Goal: Task Accomplishment & Management: Manage account settings

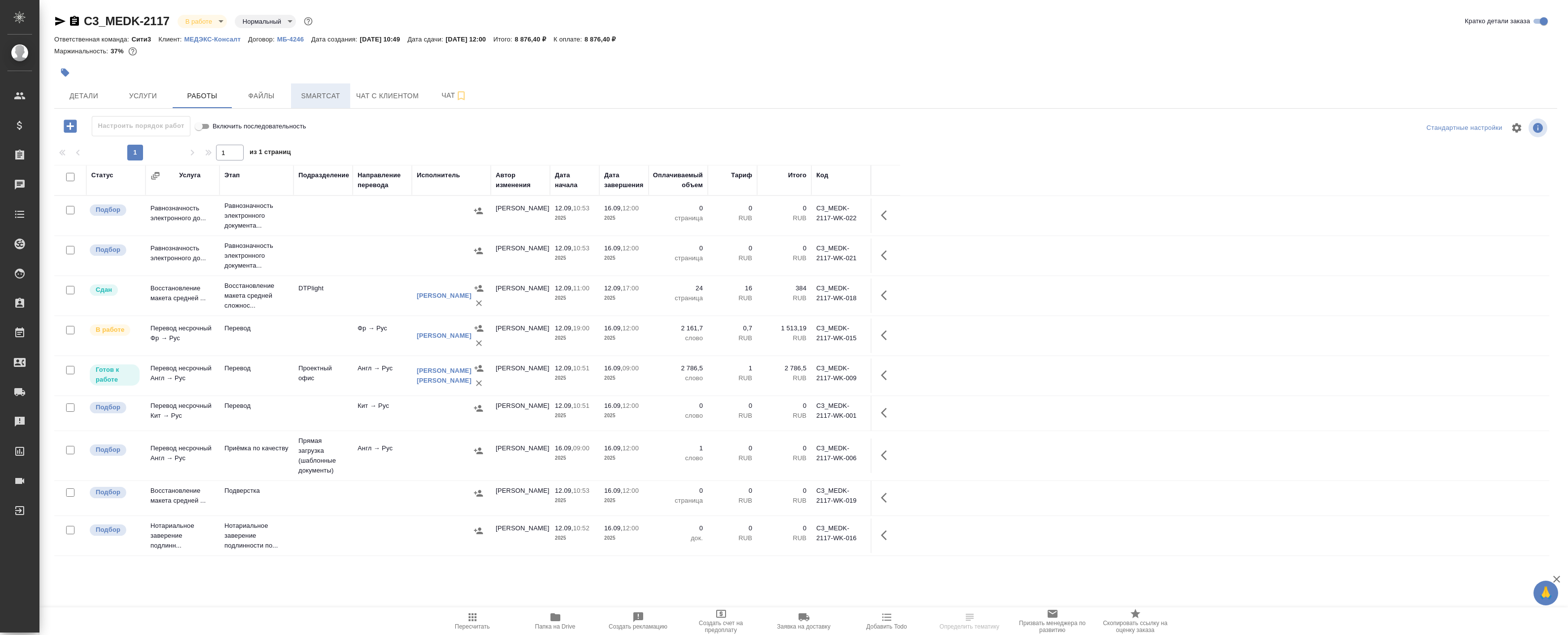
click at [307, 94] on span "Smartcat" at bounding box center [320, 96] width 47 height 12
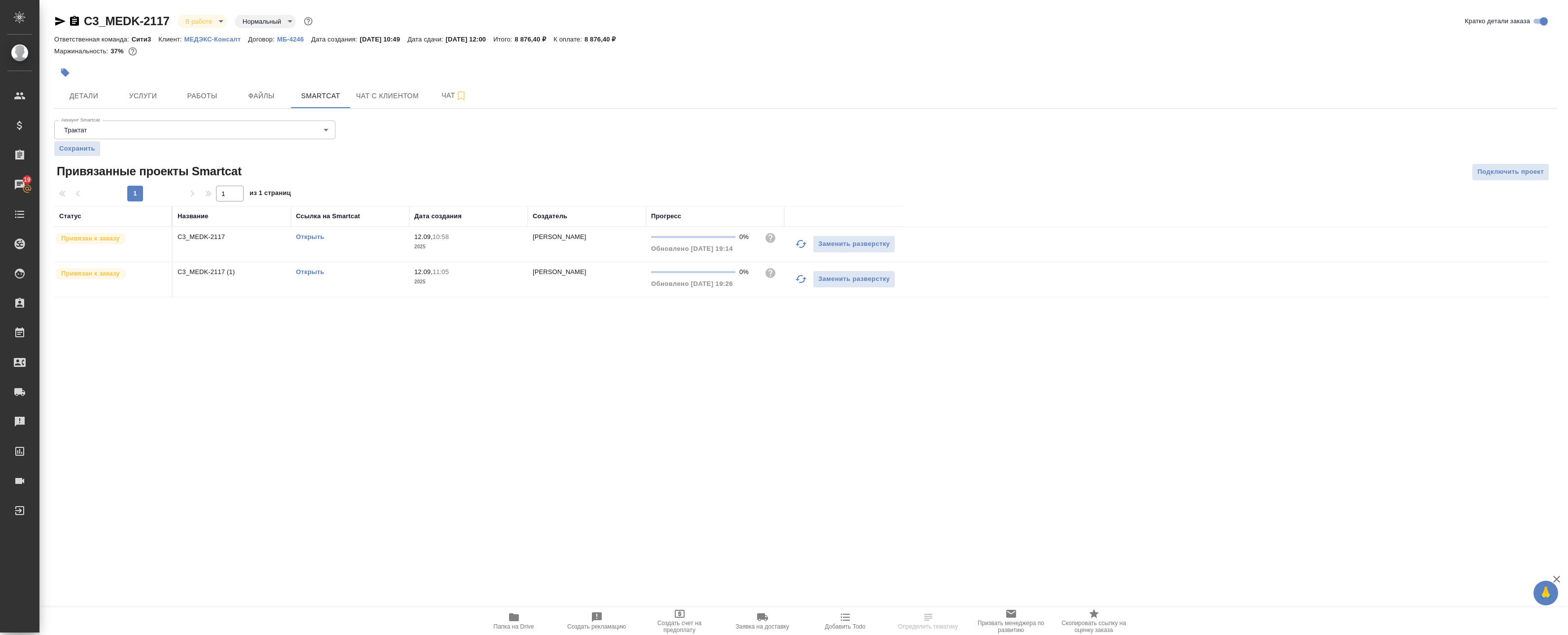
click at [304, 272] on link "Открыть" at bounding box center [310, 271] width 28 height 8
click at [311, 235] on link "Открыть" at bounding box center [310, 236] width 28 height 8
click at [183, 99] on span "Работы" at bounding box center [201, 96] width 47 height 12
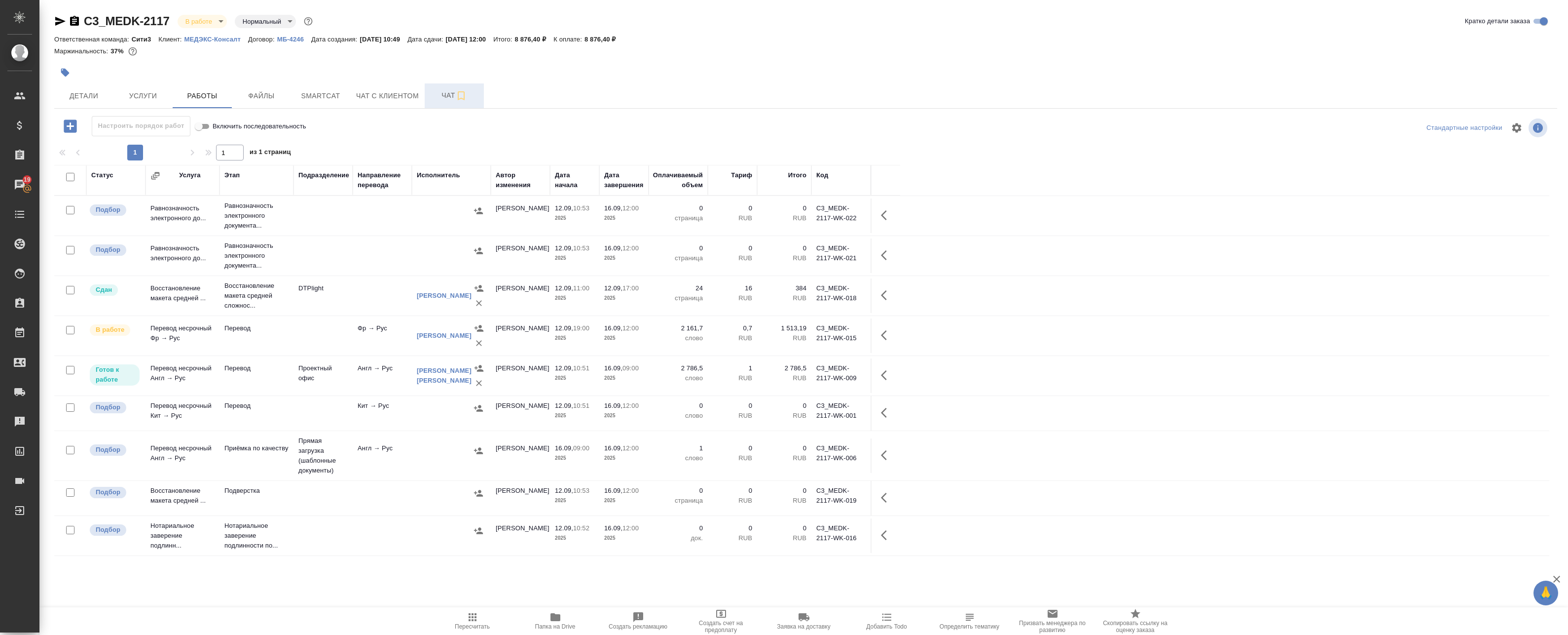
click at [456, 89] on button "Чат" at bounding box center [454, 96] width 59 height 25
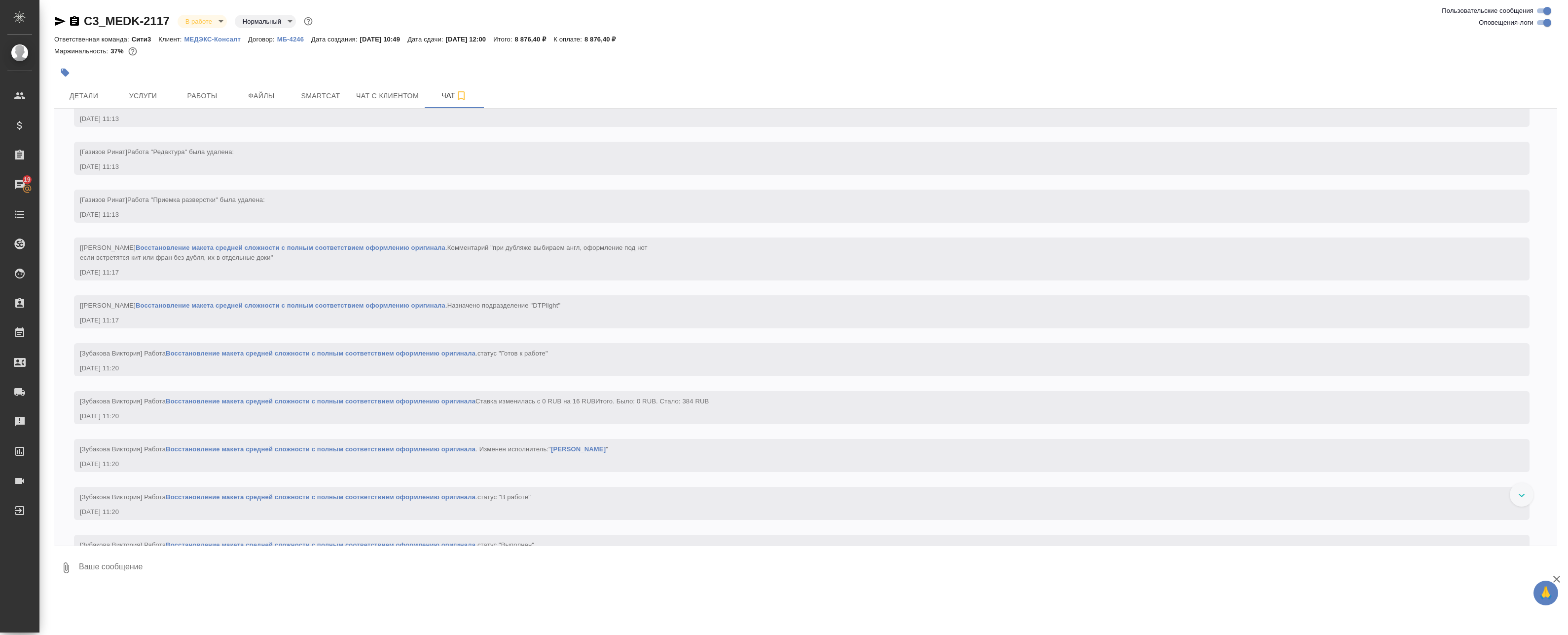
scroll to position [2614, 0]
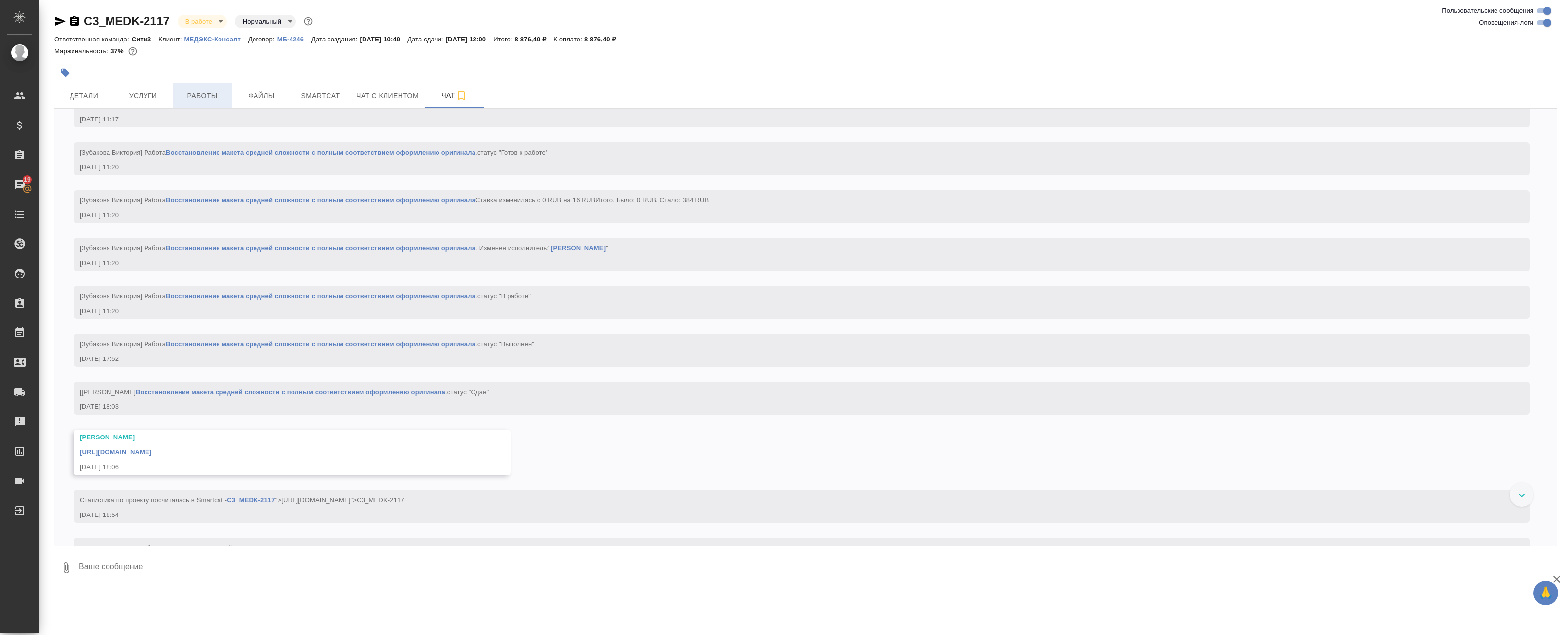
click at [201, 90] on span "Работы" at bounding box center [201, 96] width 47 height 12
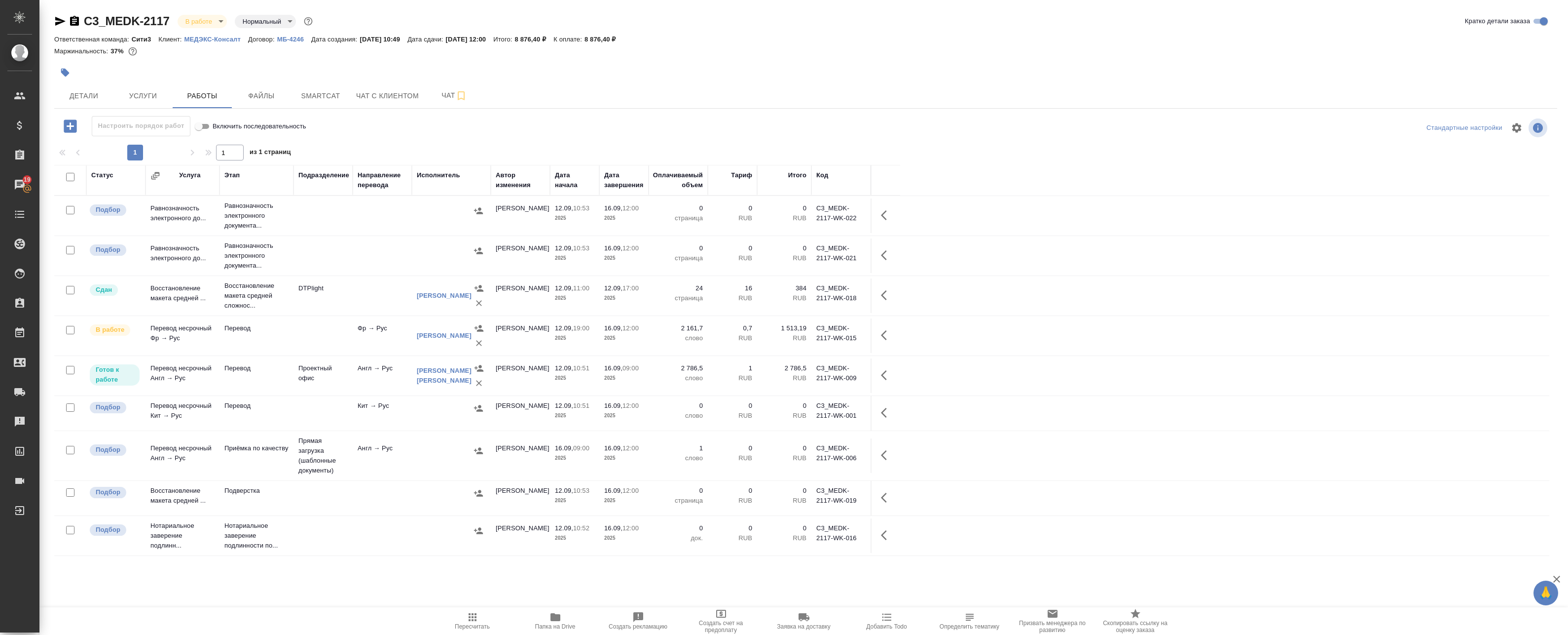
drag, startPoint x: 399, startPoint y: 409, endPoint x: 536, endPoint y: 408, distance: 137.0
click at [399, 409] on td "Кит → Рус" at bounding box center [382, 413] width 59 height 34
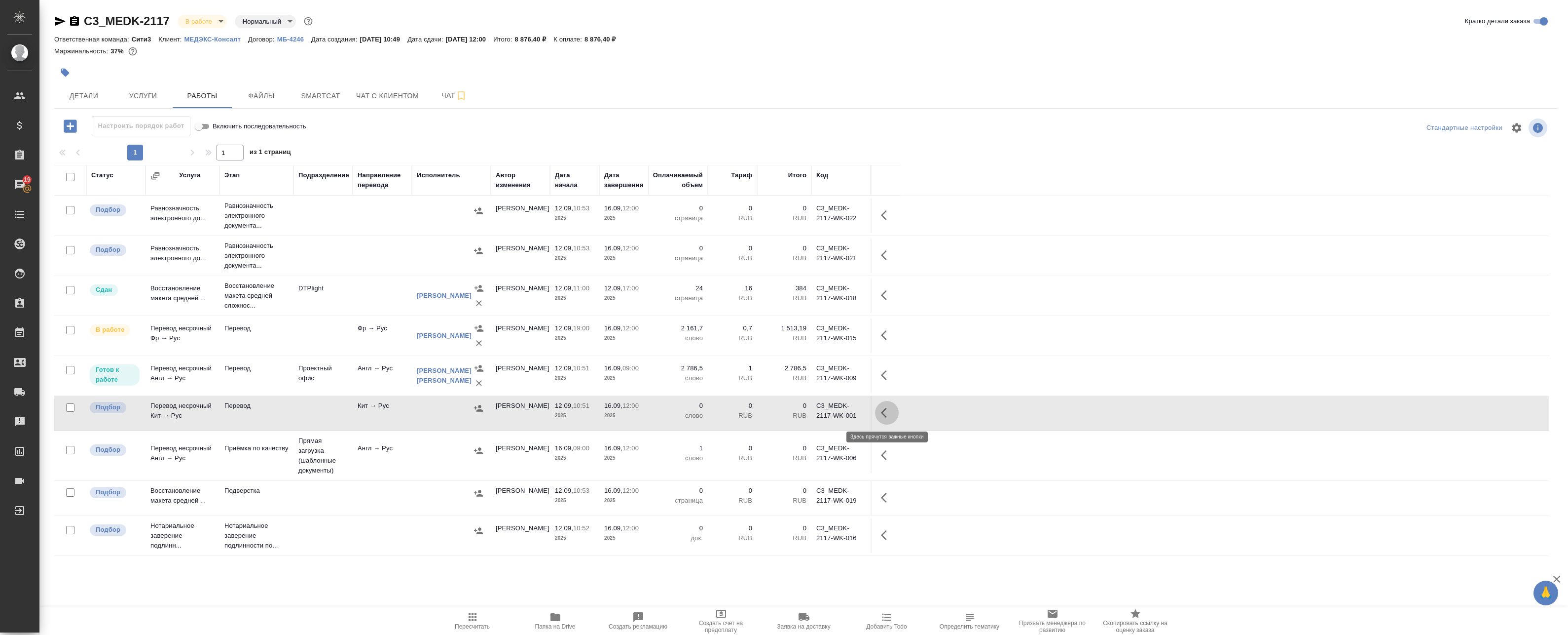
click at [895, 412] on button "button" at bounding box center [886, 412] width 23 height 23
click at [818, 414] on icon "button" at bounding box center [815, 413] width 12 height 12
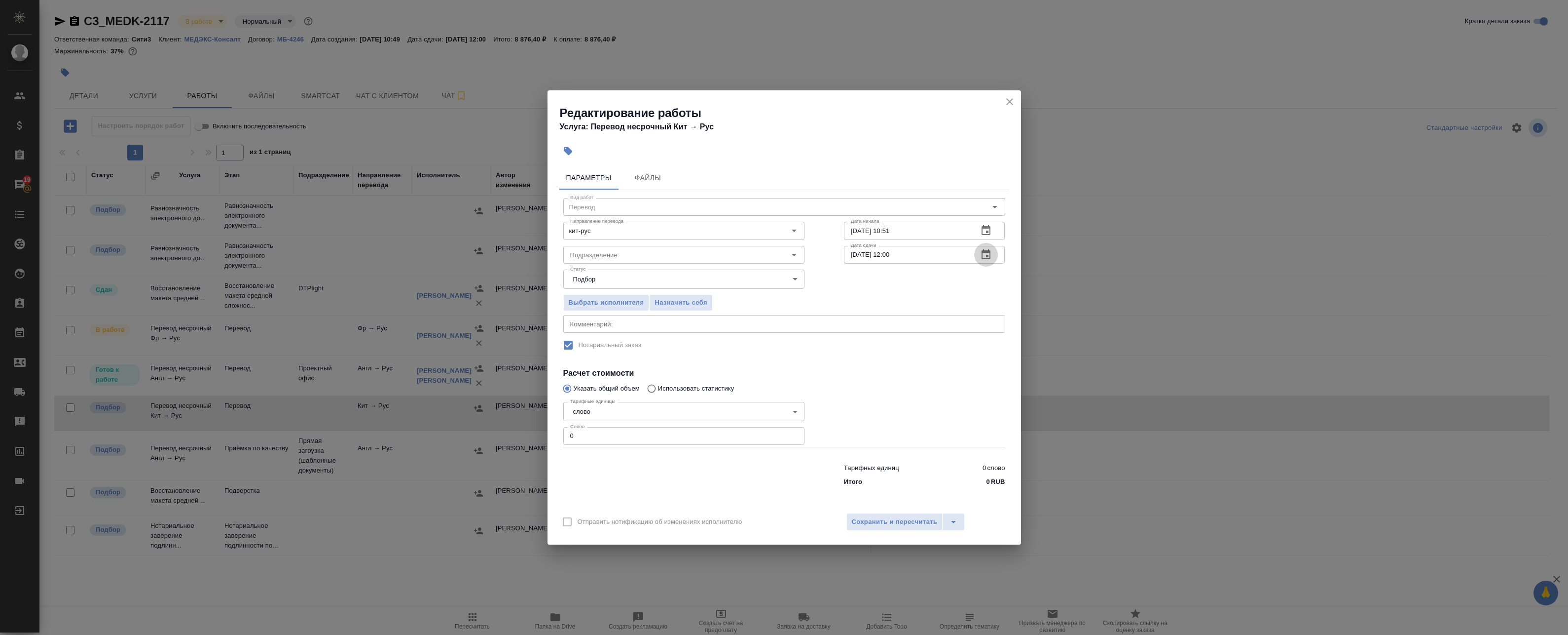
click at [989, 257] on icon "button" at bounding box center [986, 255] width 12 height 12
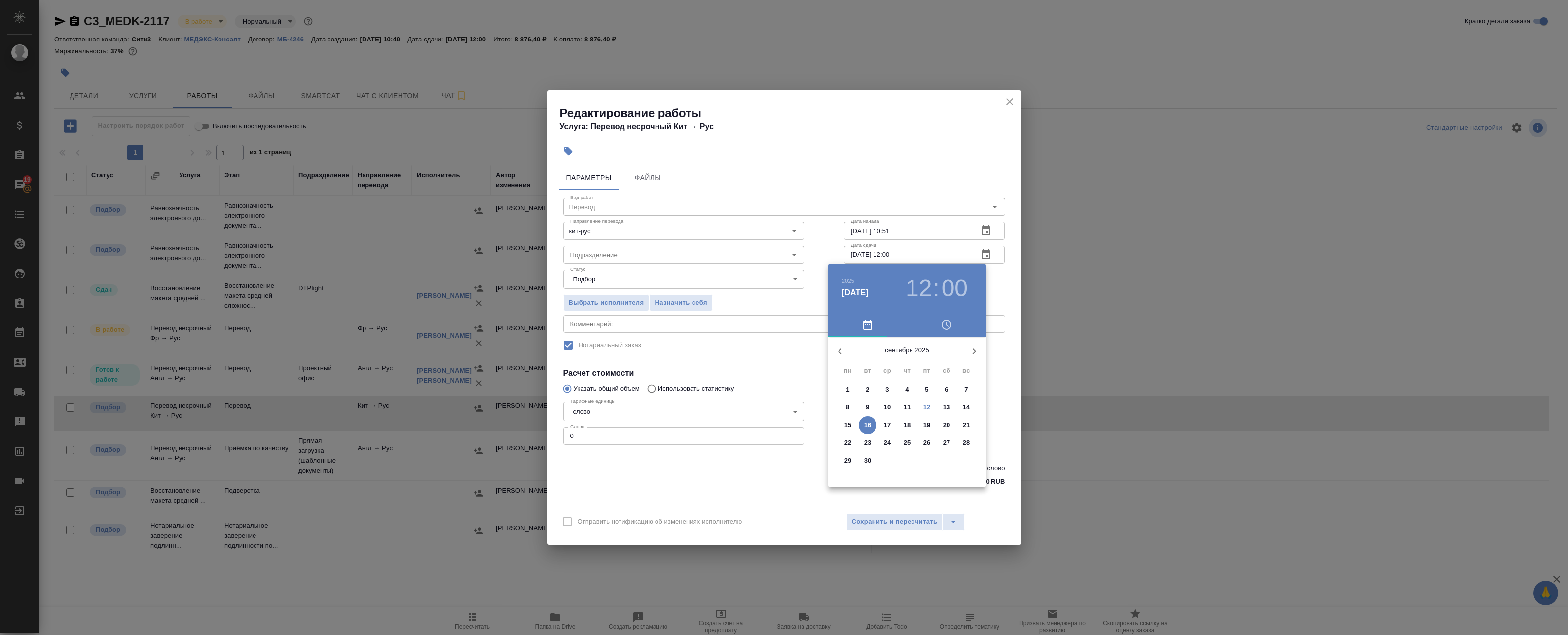
click at [1013, 277] on div at bounding box center [784, 317] width 1568 height 635
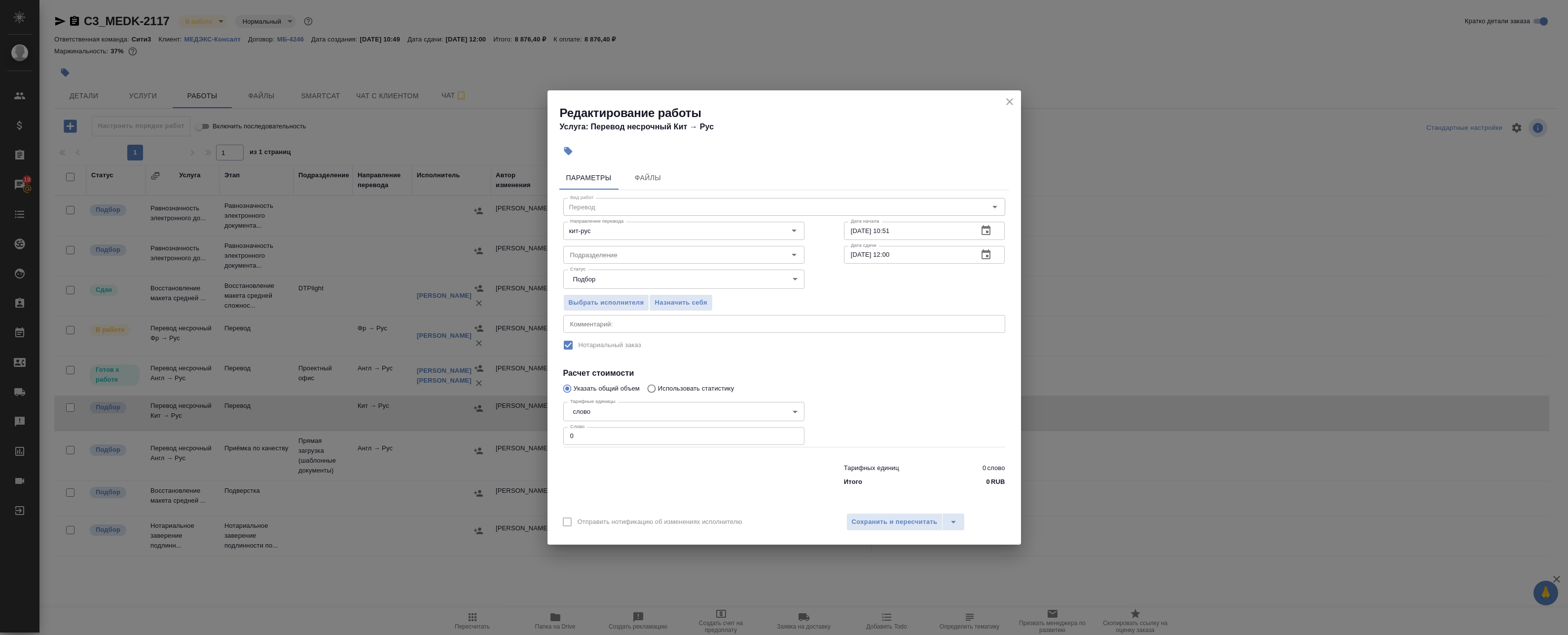
click at [1015, 95] on div "Редактирование работы Услуга: Перевод несрочный Кит → Рус" at bounding box center [784, 115] width 474 height 50
click at [1013, 96] on icon "close" at bounding box center [1010, 102] width 12 height 12
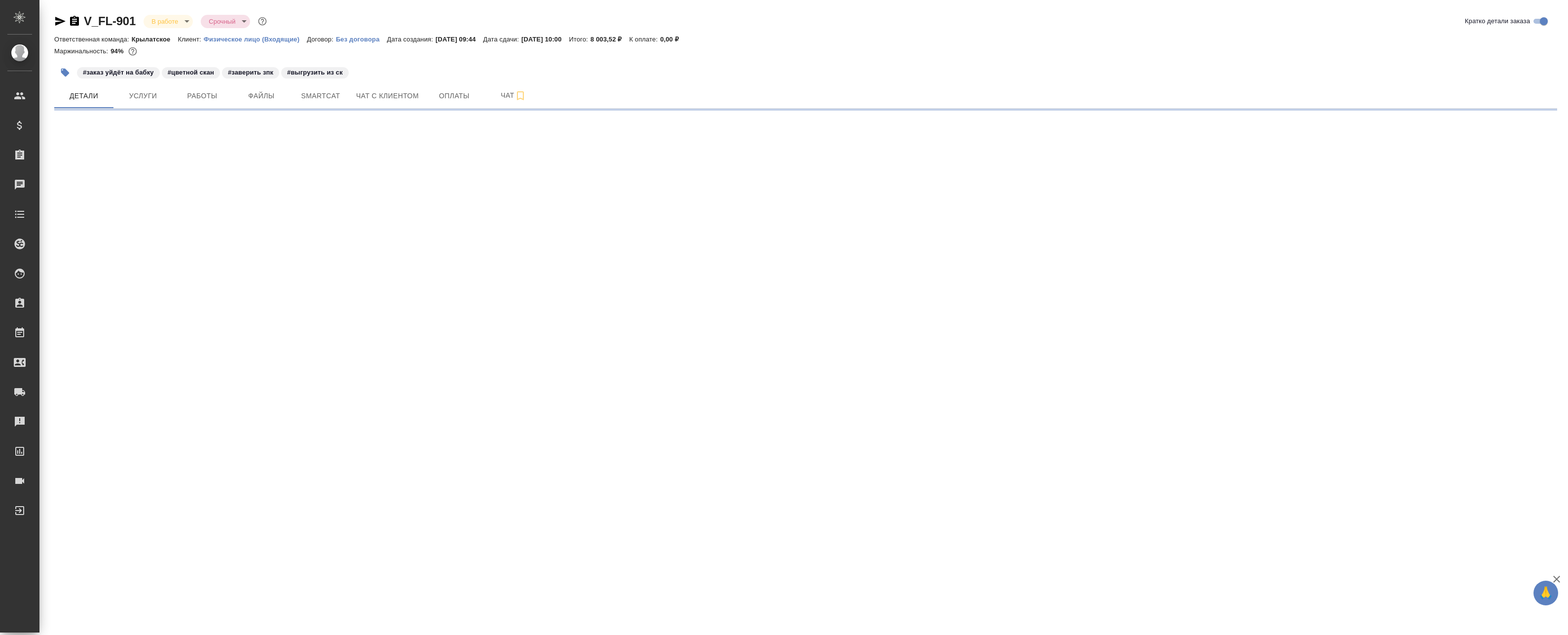
select select "RU"
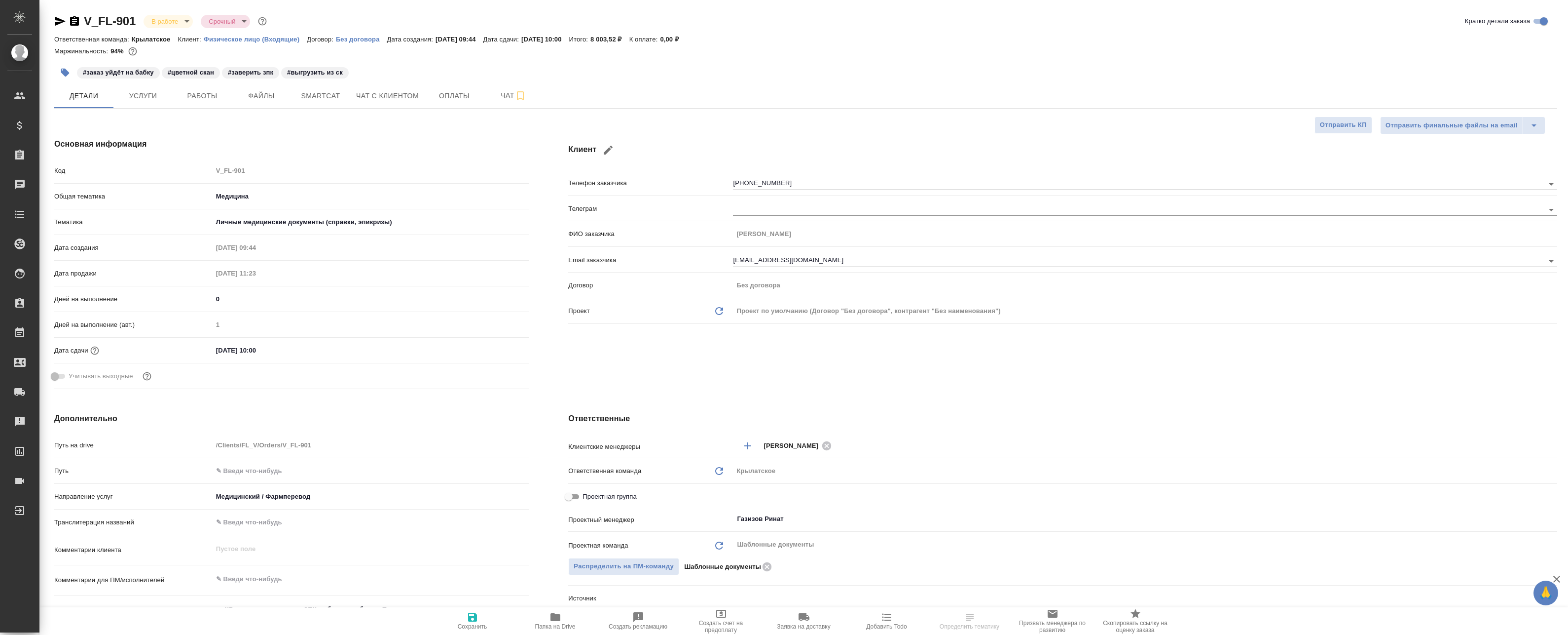
type textarea "x"
click at [166, 90] on span "Услуги" at bounding box center [143, 96] width 47 height 12
click at [183, 96] on span "Работы" at bounding box center [201, 96] width 47 height 12
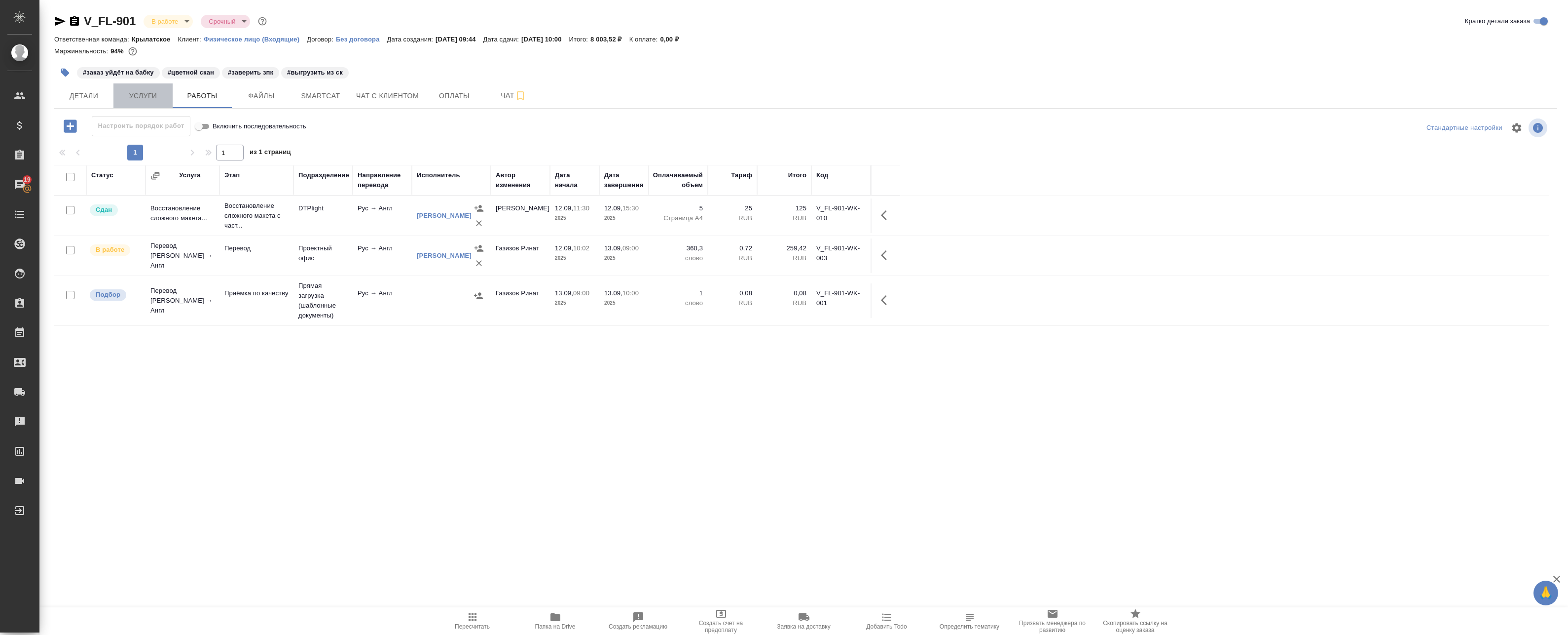
click at [149, 104] on button "Услуги" at bounding box center [143, 96] width 59 height 25
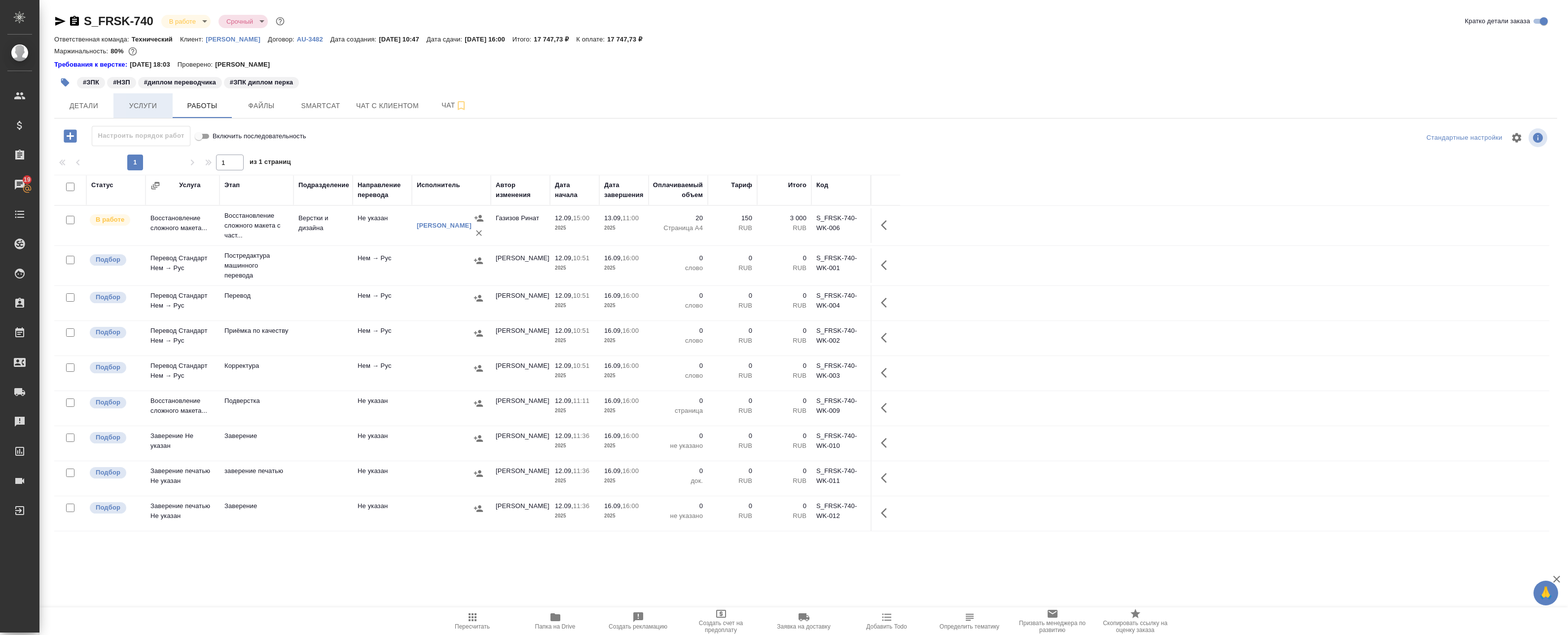
click at [158, 100] on span "Услуги" at bounding box center [143, 106] width 47 height 12
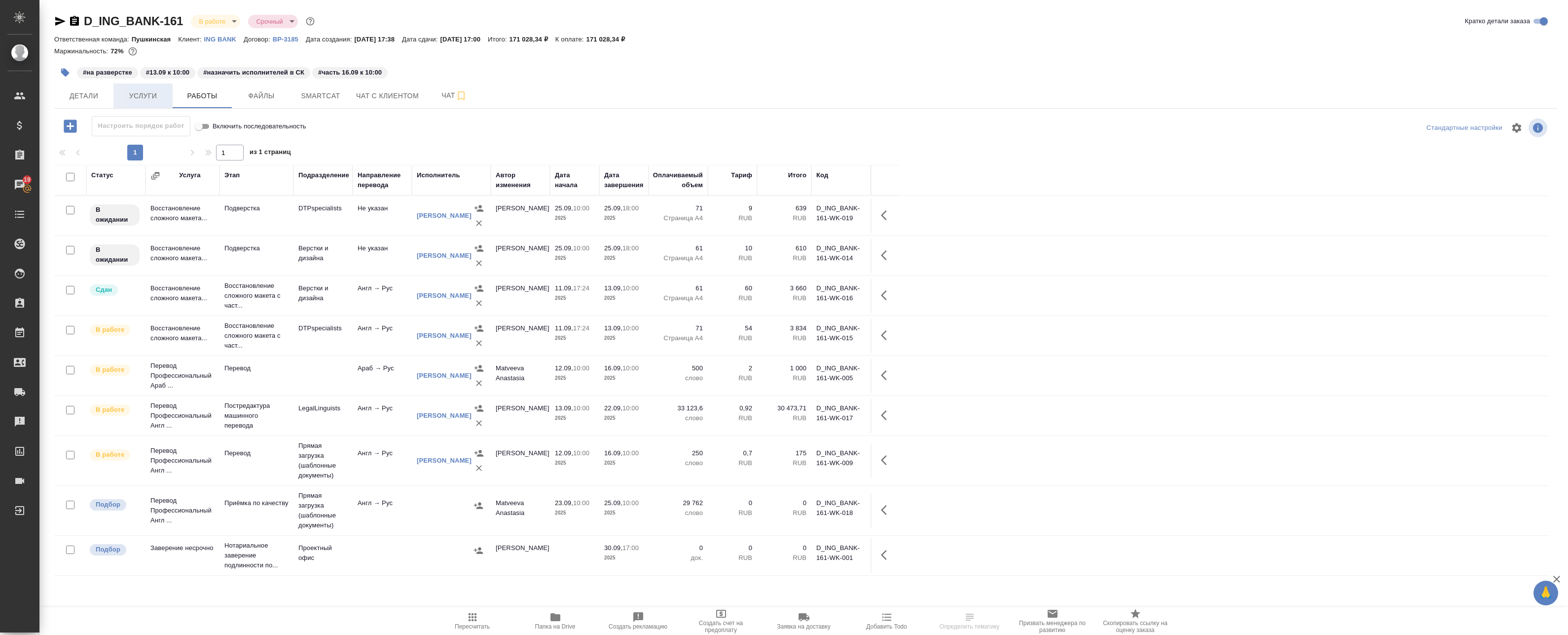
click at [156, 101] on span "Услуги" at bounding box center [143, 96] width 47 height 12
